Goal: Information Seeking & Learning: Learn about a topic

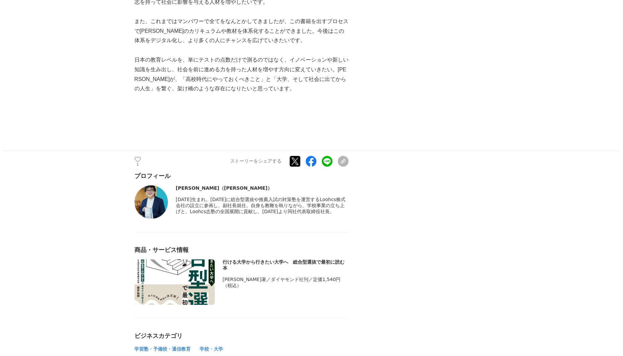
scroll to position [1872, 0]
click at [139, 156] on icon at bounding box center [137, 159] width 7 height 6
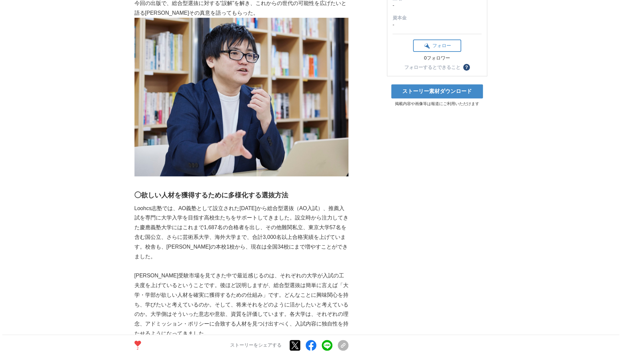
scroll to position [0, 0]
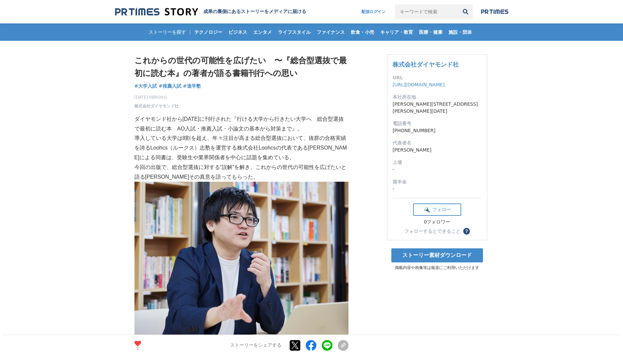
click at [286, 93] on div "2025年9月11日 06時00分 株式会社ダイヤモンド社 2" at bounding box center [241, 100] width 214 height 17
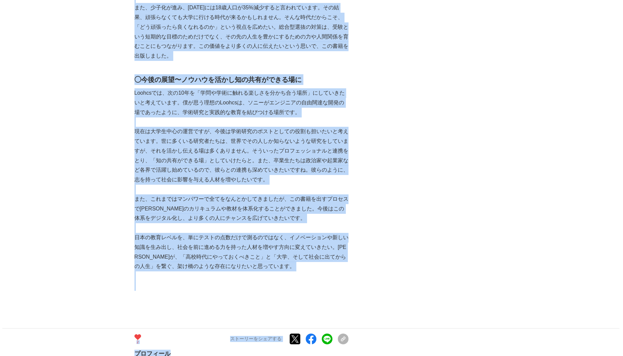
scroll to position [1778, 0]
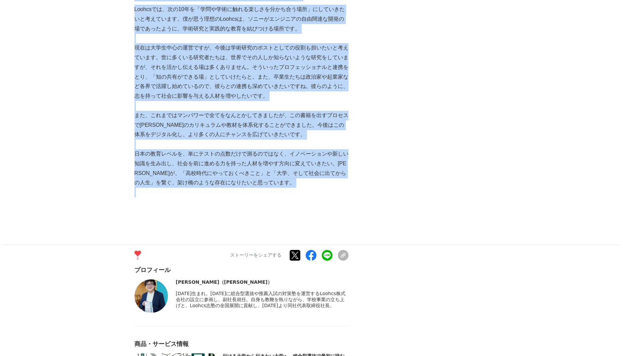
drag, startPoint x: 134, startPoint y: 62, endPoint x: 265, endPoint y: 188, distance: 180.7
copy section "これからの世代の可能性を広げたい　〜『総合型選抜で最初に読む本』の著者が語る書籍刊⾏への思い 大学入試 #大学入試 #推薦入試 #進学塾 2025年9月11日…"
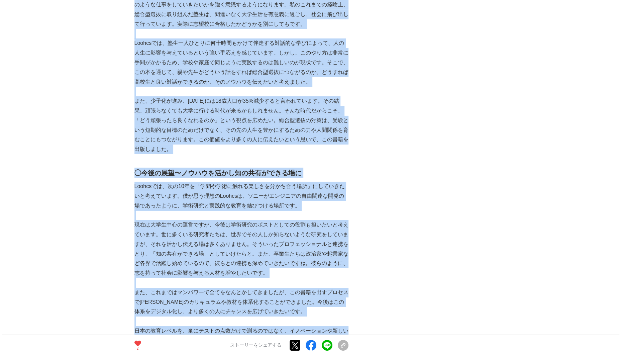
scroll to position [1348, 0]
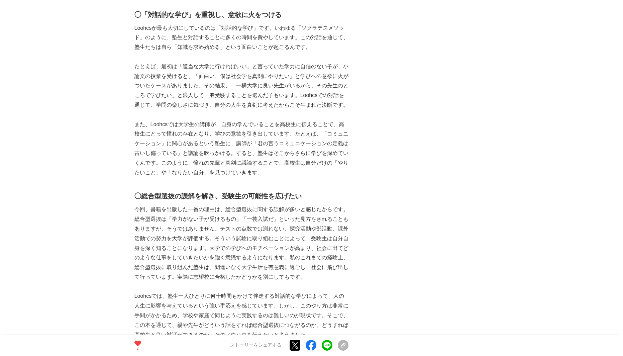
click at [471, 146] on div "これからの世代の可能性を広げたい　〜『総合型選抜で最初に読む本』の著者が語る書籍刊⾏への思い 大学入試 #大学入試 #推薦入試 #進学塾 2" at bounding box center [311, 29] width 355 height 2672
click at [513, 65] on main "これからの世代の可能性を広げたい　〜『総合型選抜で最初に読む本』の著者が語る書籍刊⾏への思い 大学入試 #大学入試 #推薦入試 2" at bounding box center [311, 42] width 623 height 2698
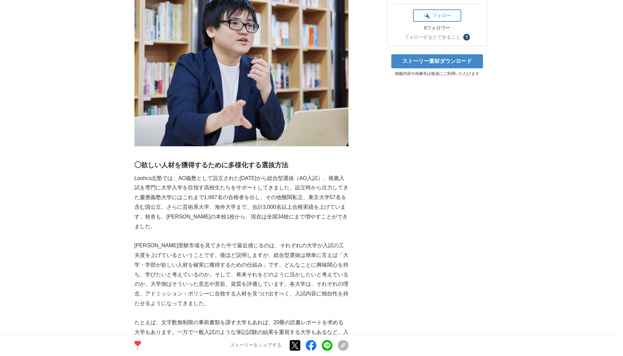
scroll to position [0, 0]
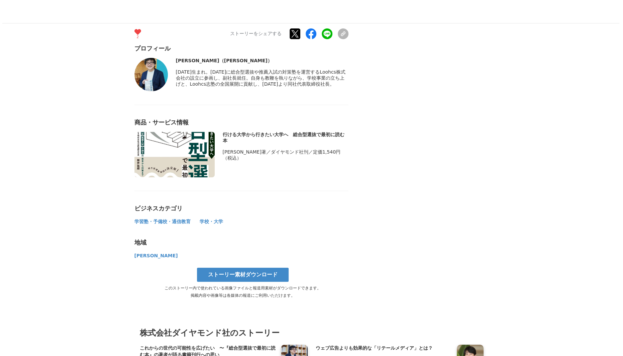
scroll to position [1875, 0]
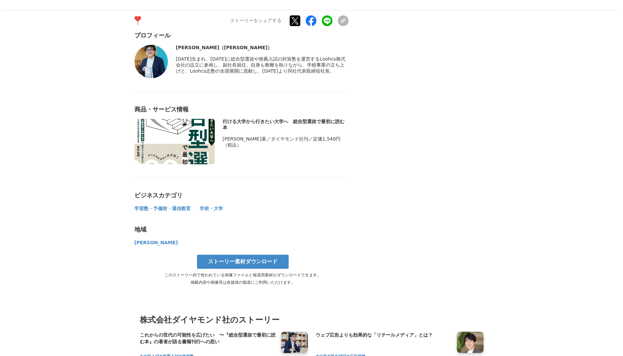
scroll to position [1948, 0]
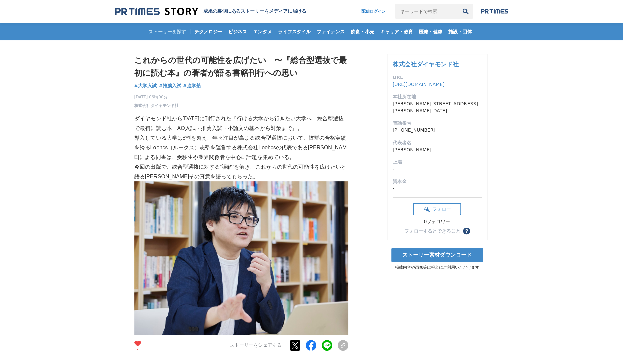
scroll to position [0, 0]
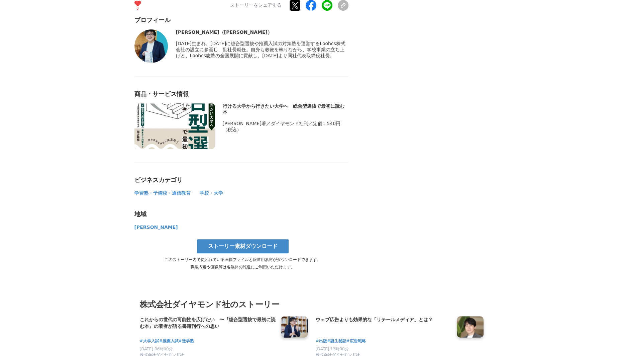
scroll to position [1650, 0]
